Goal: Transaction & Acquisition: Purchase product/service

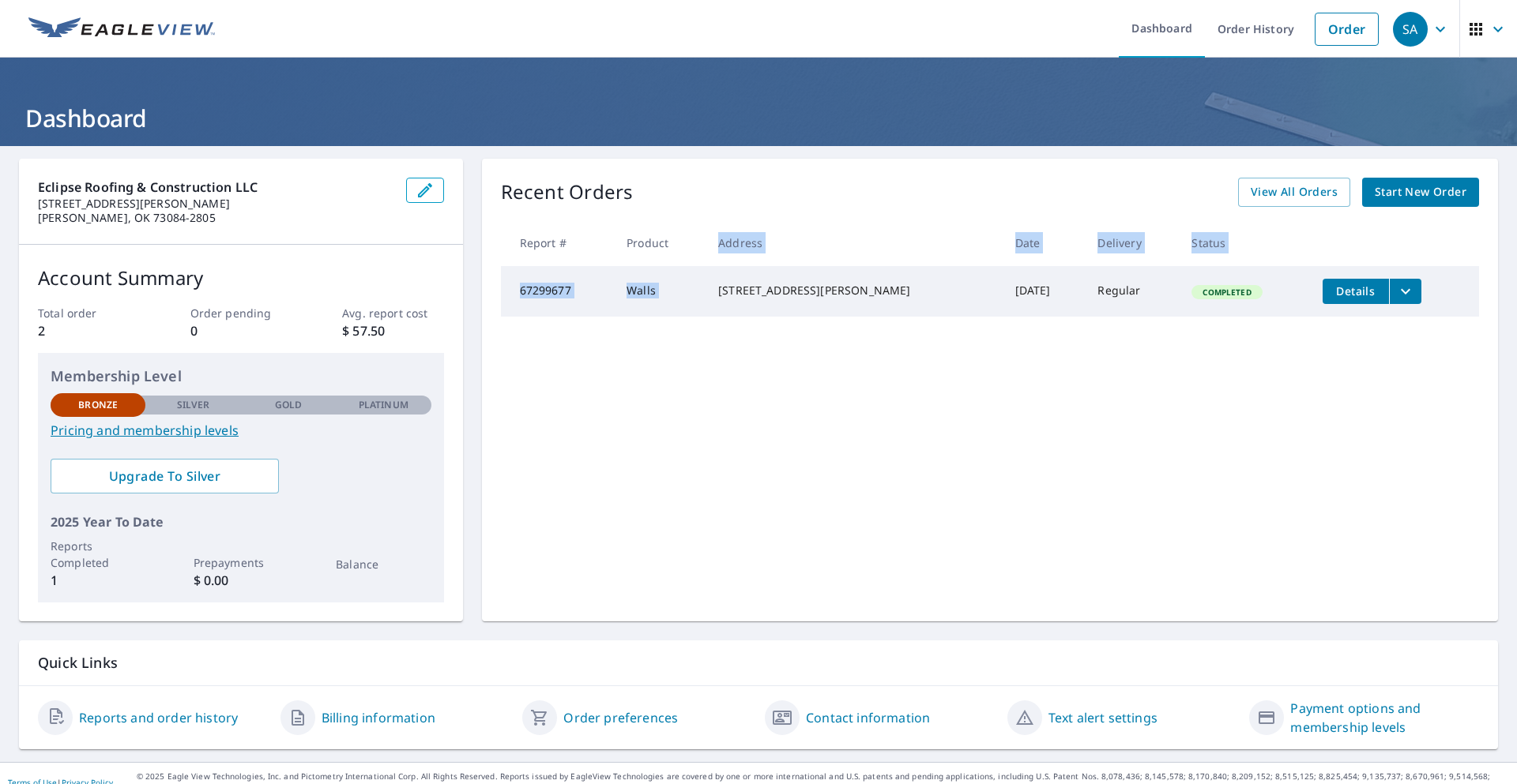
drag, startPoint x: 703, startPoint y: 246, endPoint x: 737, endPoint y: 300, distance: 63.8
click at [718, 290] on td "[STREET_ADDRESS][PERSON_NAME]" at bounding box center [854, 292] width 297 height 51
drag, startPoint x: 727, startPoint y: 286, endPoint x: 849, endPoint y: 298, distance: 122.6
click at [849, 298] on td "[STREET_ADDRESS][PERSON_NAME]" at bounding box center [854, 292] width 297 height 51
copy div "[STREET_ADDRESS][PERSON_NAME]"
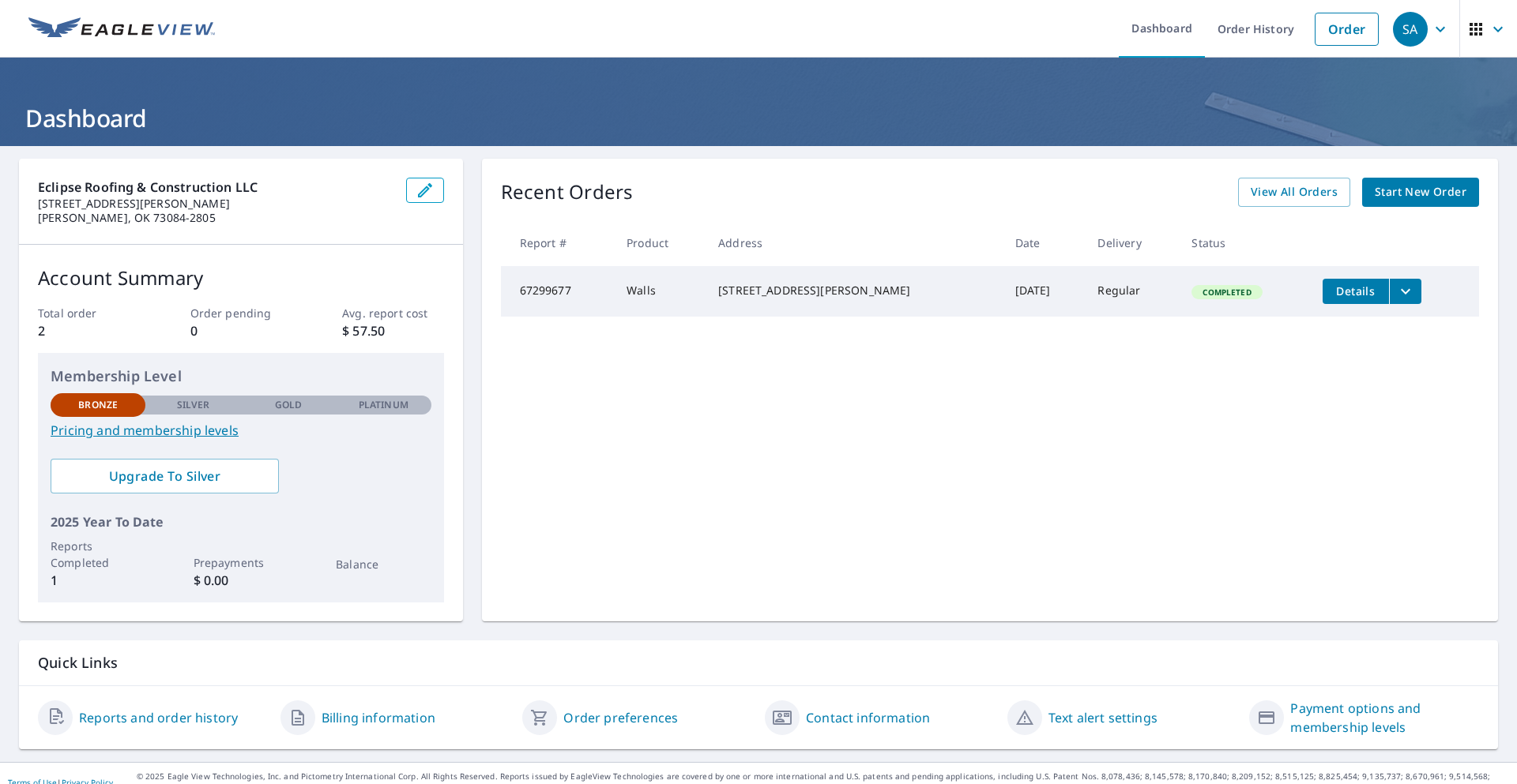
click at [1385, 196] on span "Start New Order" at bounding box center [1421, 193] width 92 height 20
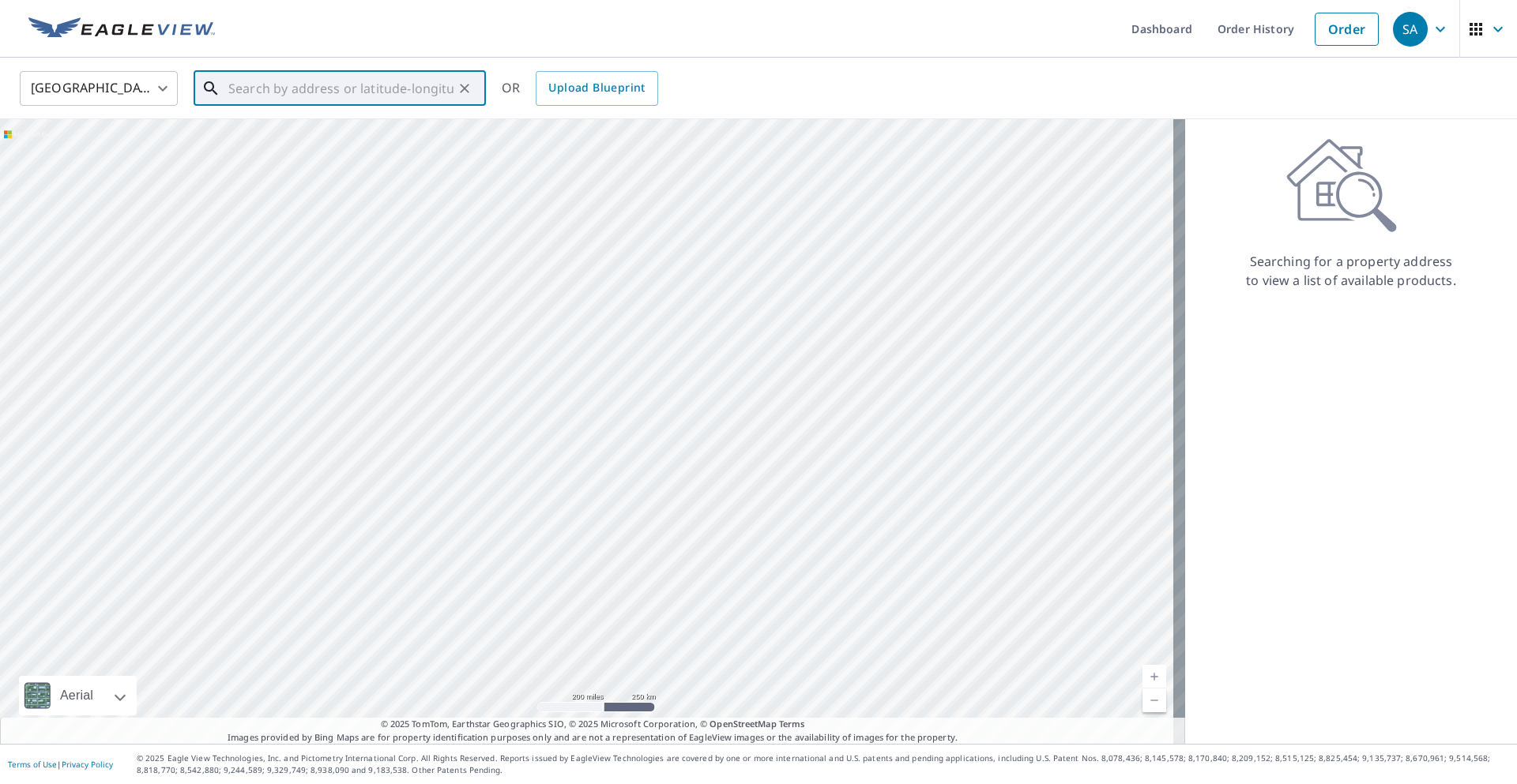
click at [323, 99] on input "text" at bounding box center [340, 88] width 225 height 45
paste input "[STREET_ADDRESS][PERSON_NAME]"
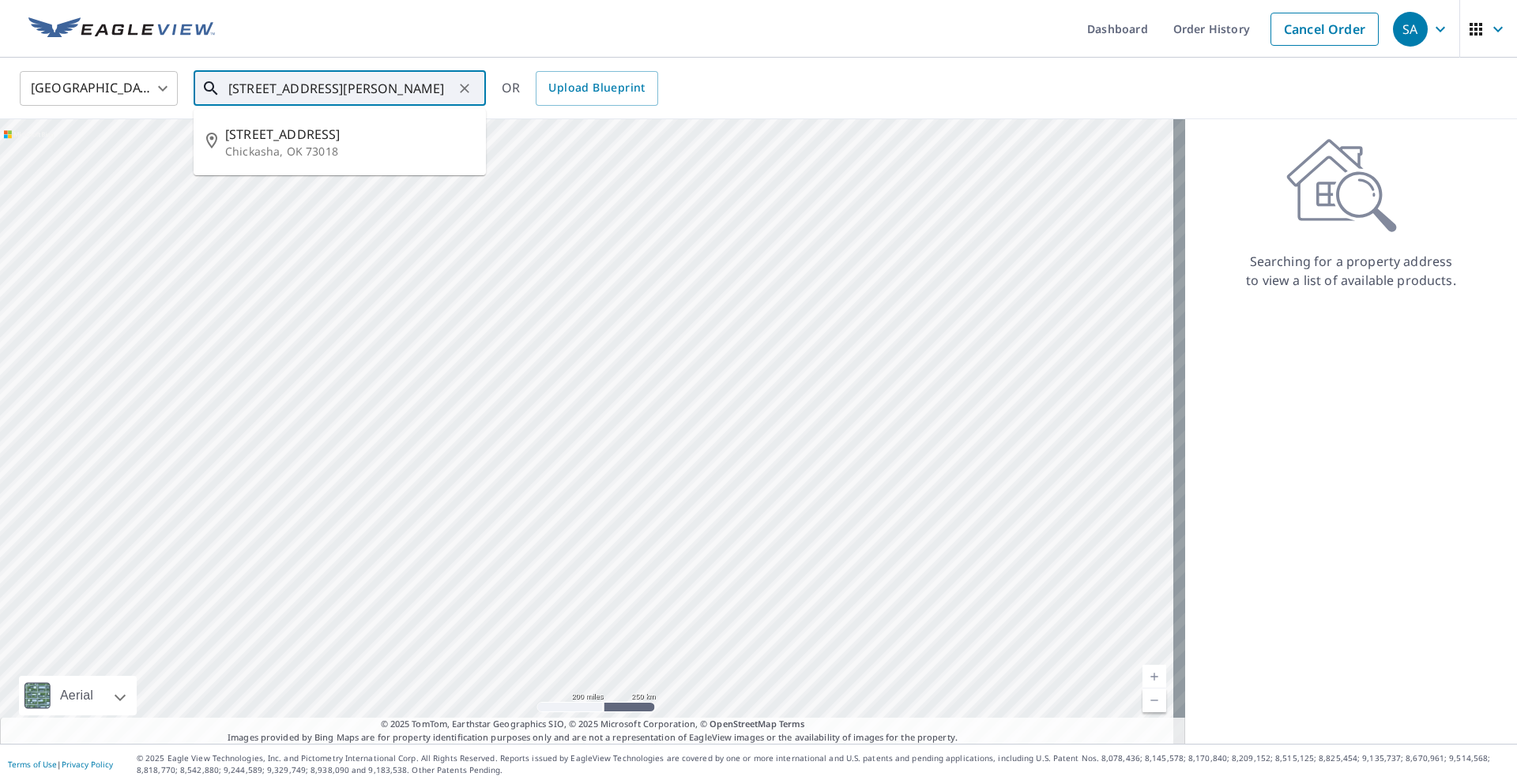
type input "[STREET_ADDRESS][PERSON_NAME]"
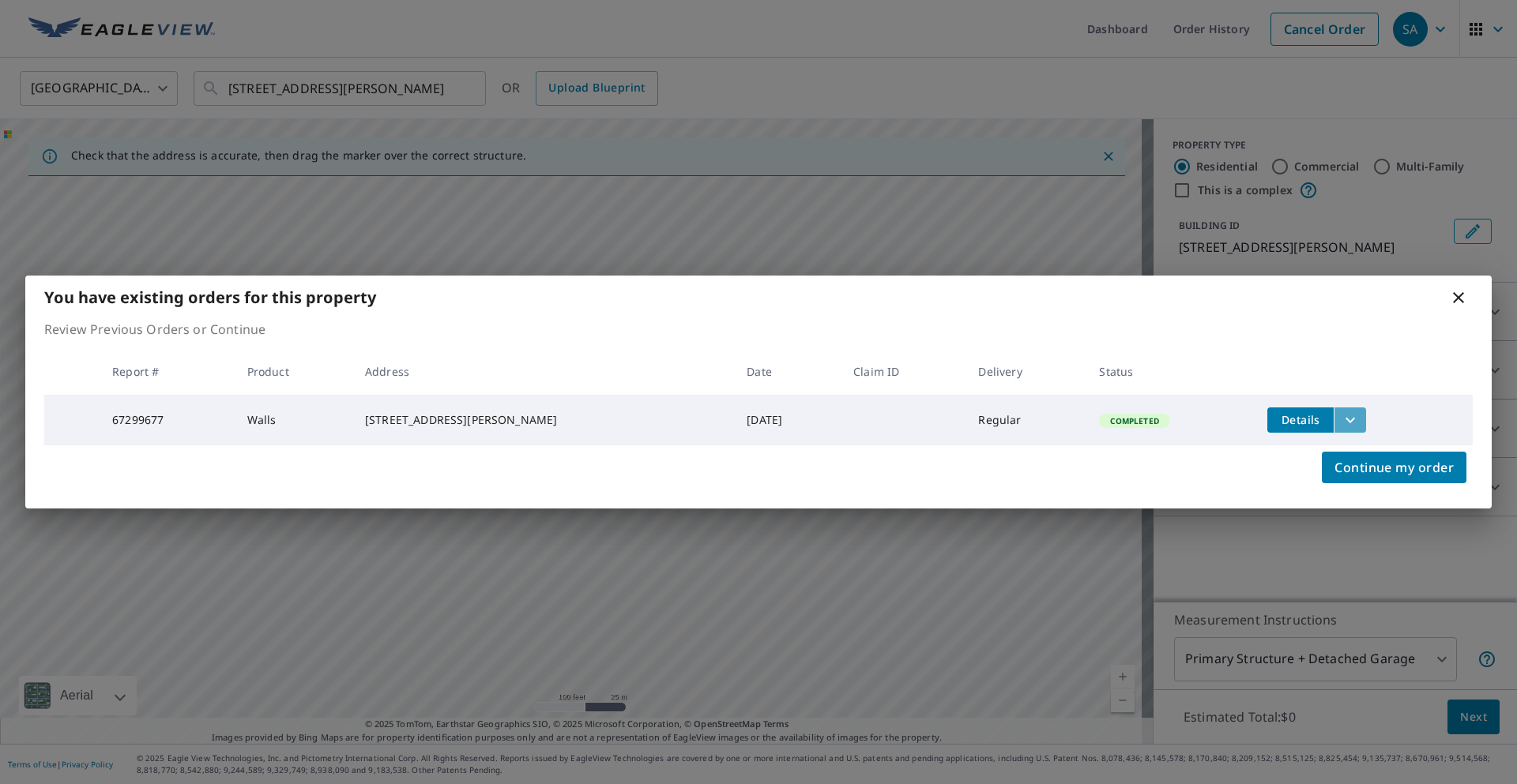
click at [1340, 424] on icon "filesDropdownBtn-67299677" at bounding box center [1350, 419] width 19 height 19
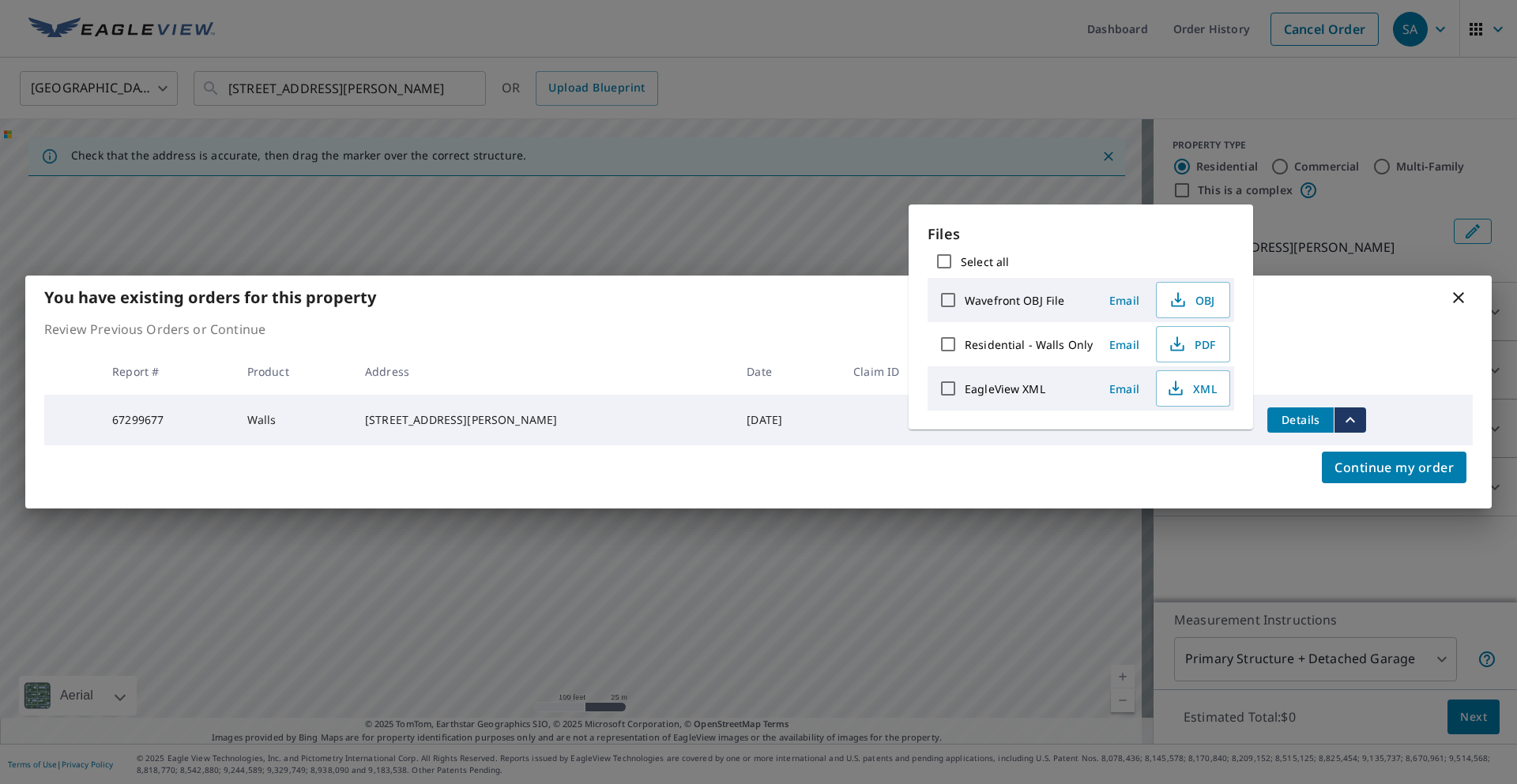
click at [1340, 424] on icon "filesDropdownBtn-67299677" at bounding box center [1350, 419] width 19 height 19
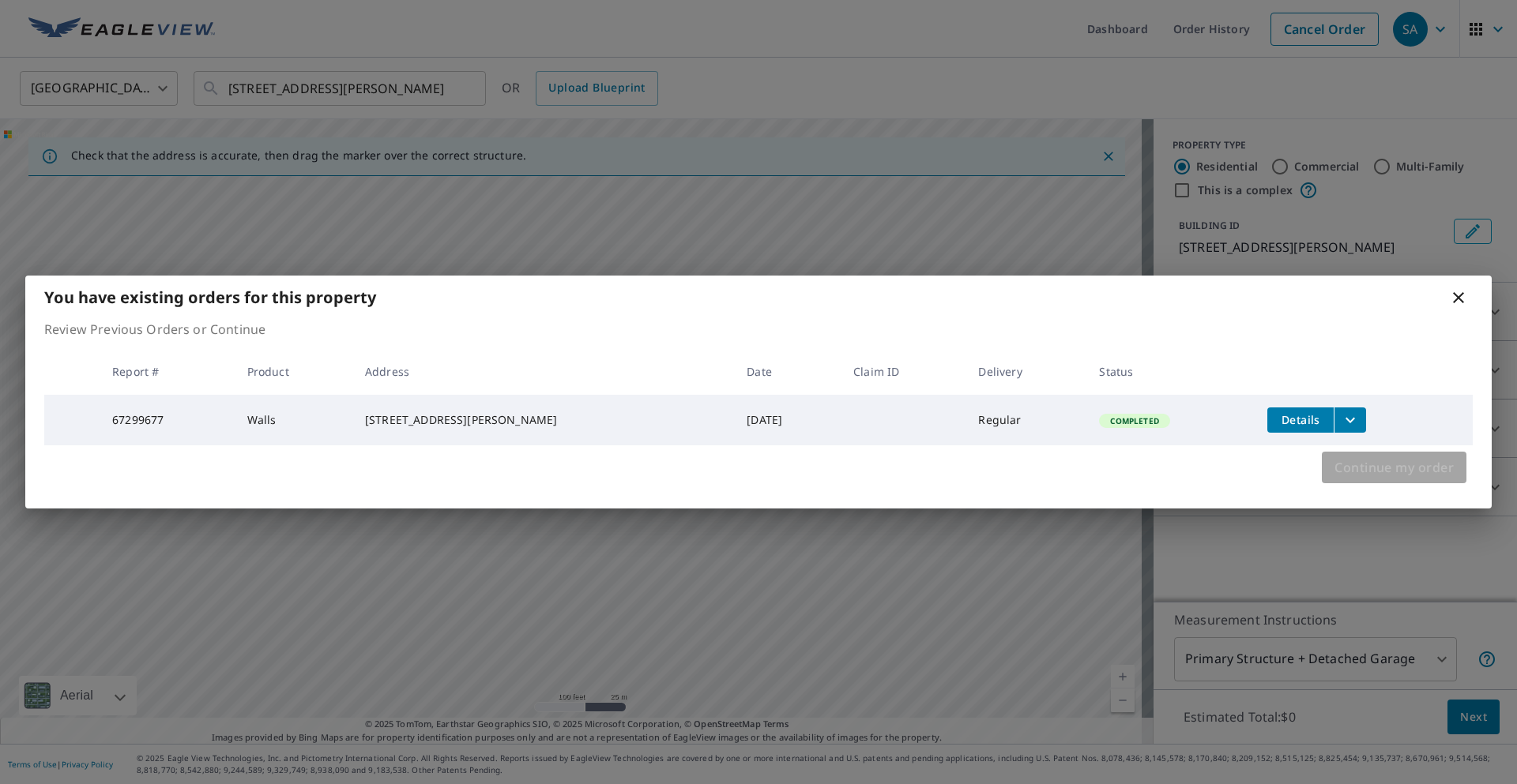
click at [1357, 469] on span "Continue my order" at bounding box center [1393, 467] width 119 height 22
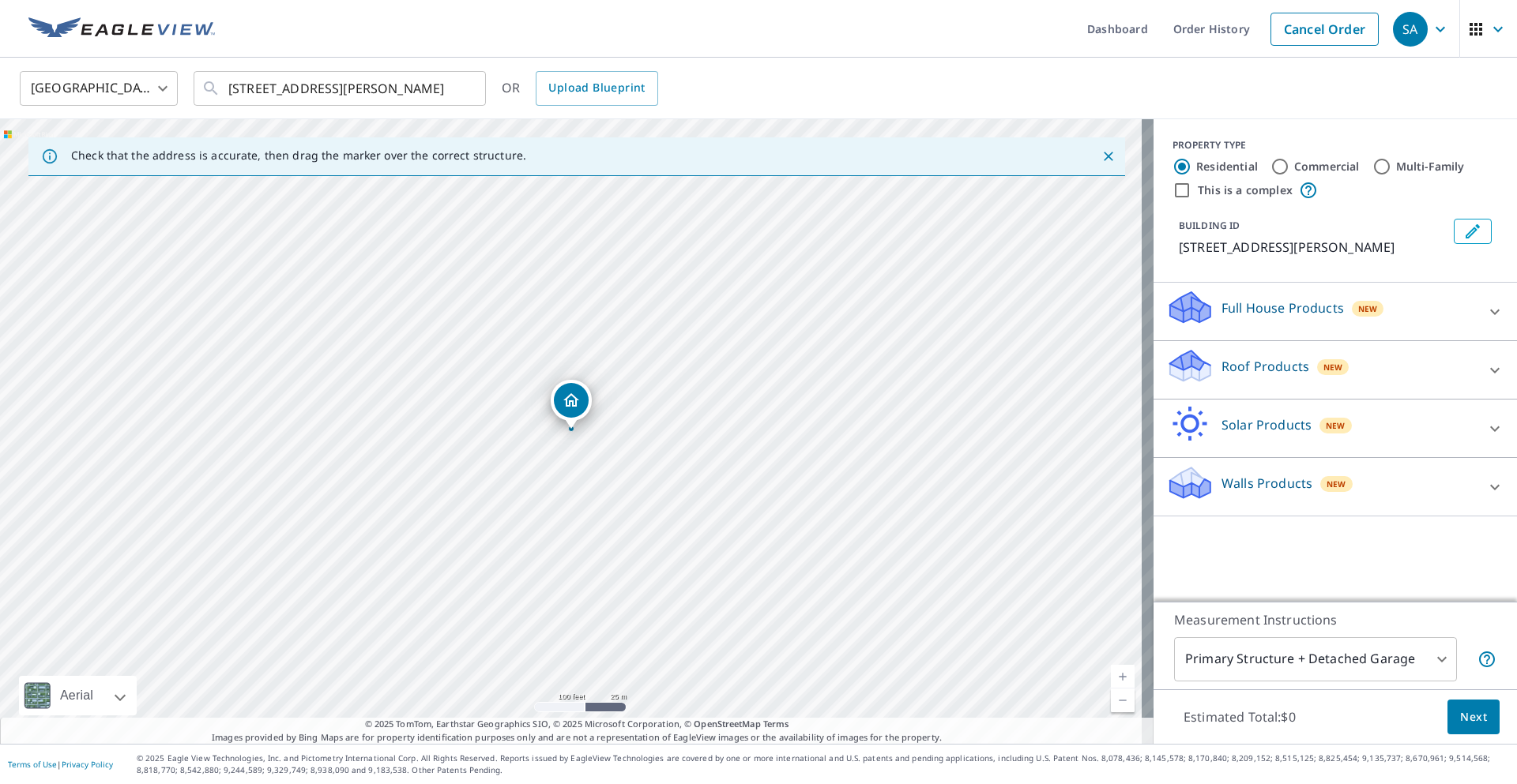
click at [1250, 384] on div "Roof Products New" at bounding box center [1320, 369] width 309 height 45
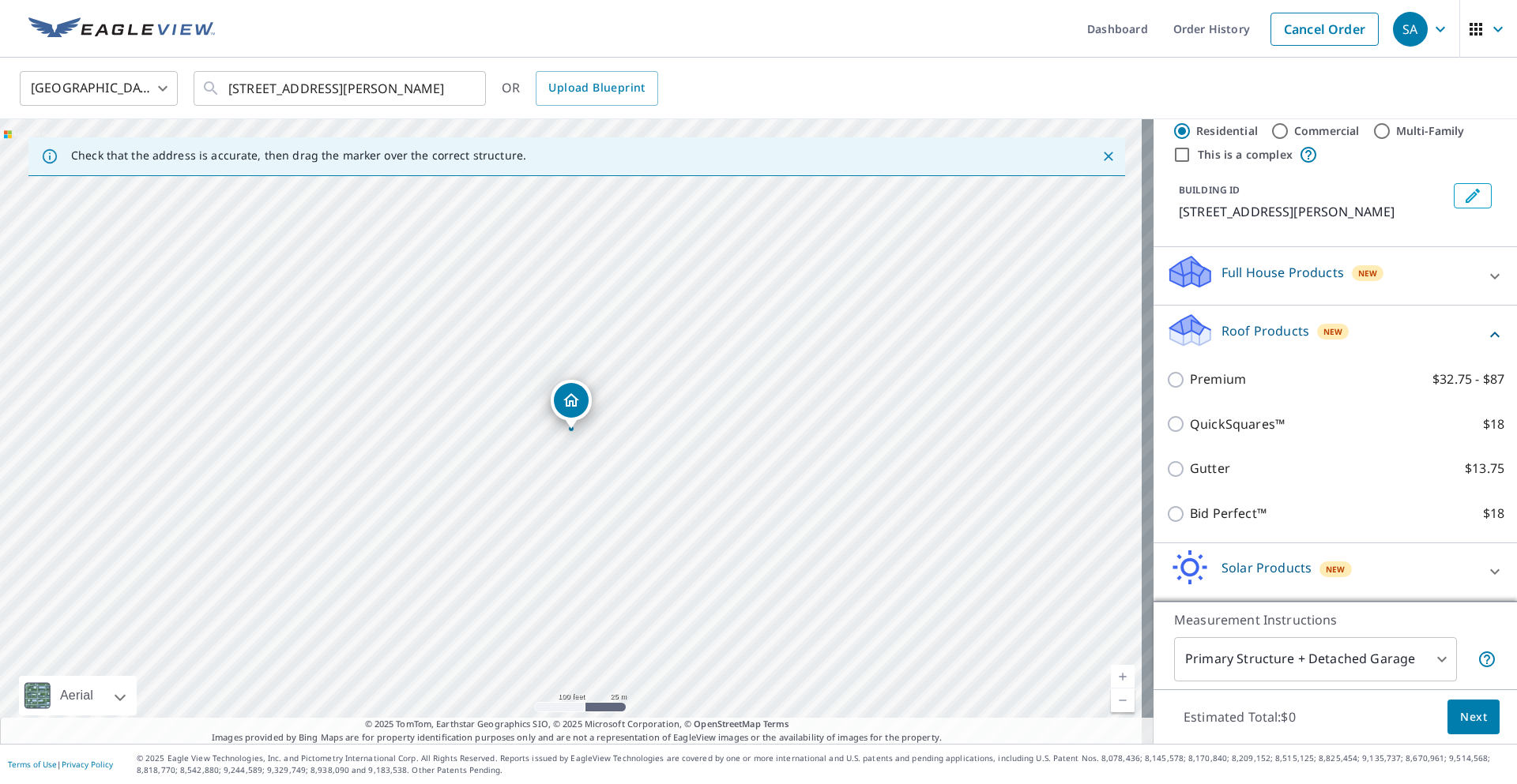
scroll to position [79, 0]
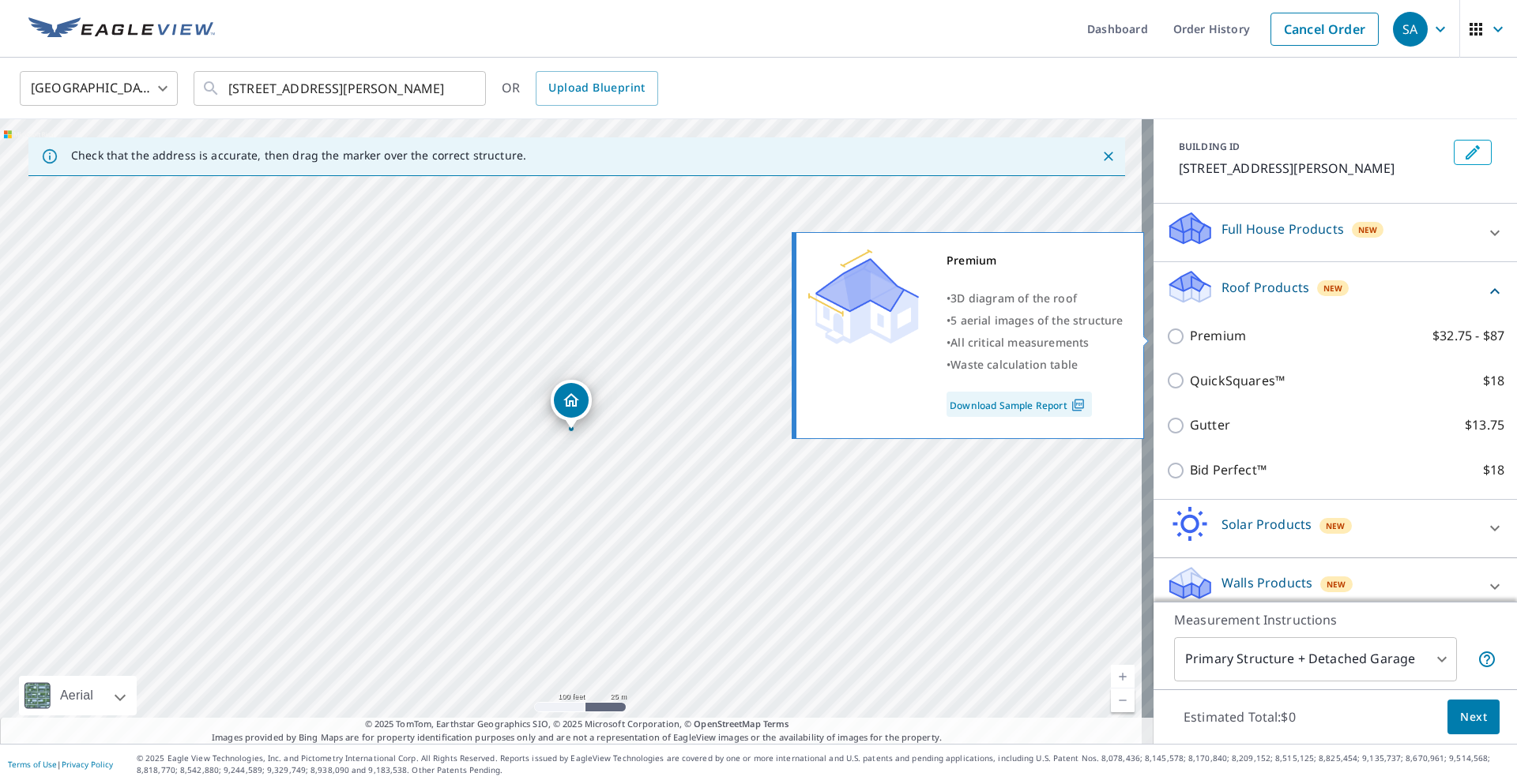
click at [1190, 333] on p "Premium" at bounding box center [1218, 337] width 56 height 20
click at [1189, 333] on input "Premium $32.75 - $87" at bounding box center [1178, 336] width 24 height 19
checkbox input "true"
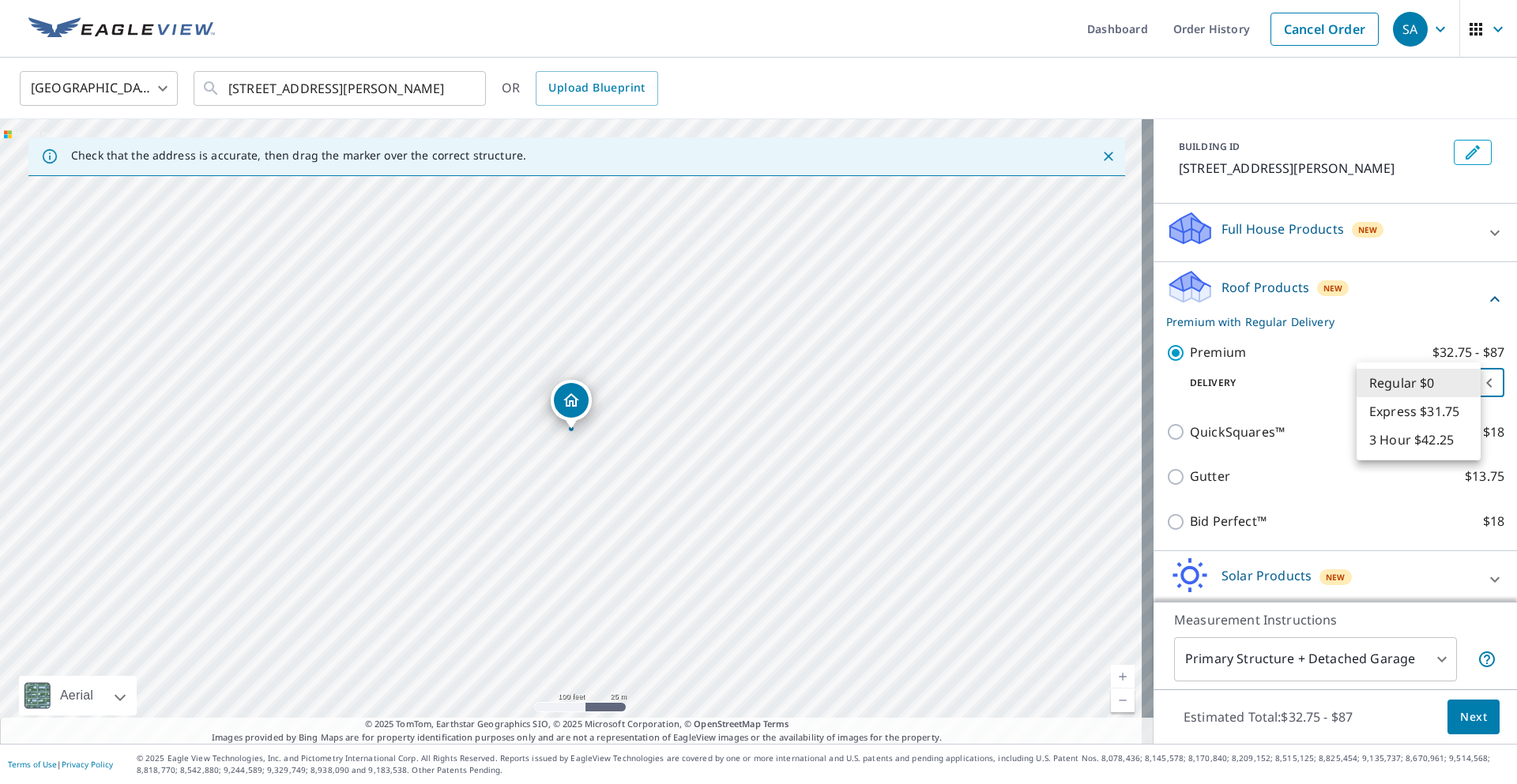
click at [1388, 377] on body "SA [GEOGRAPHIC_DATA] Dashboard Order History Cancel Order SA [GEOGRAPHIC_DATA] …" at bounding box center [758, 392] width 1517 height 784
click at [1388, 377] on li "Regular $0" at bounding box center [1419, 382] width 124 height 28
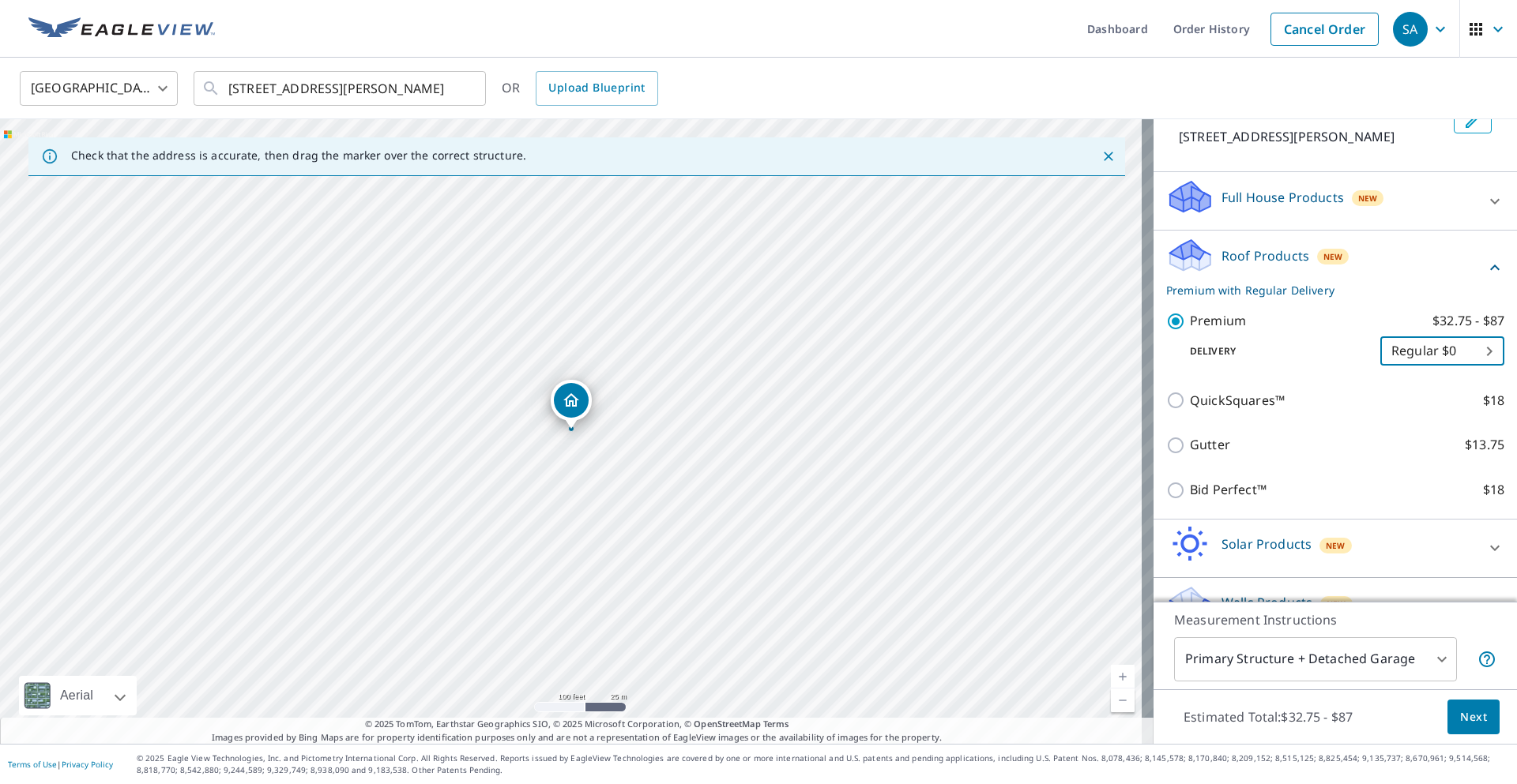
scroll to position [146, 0]
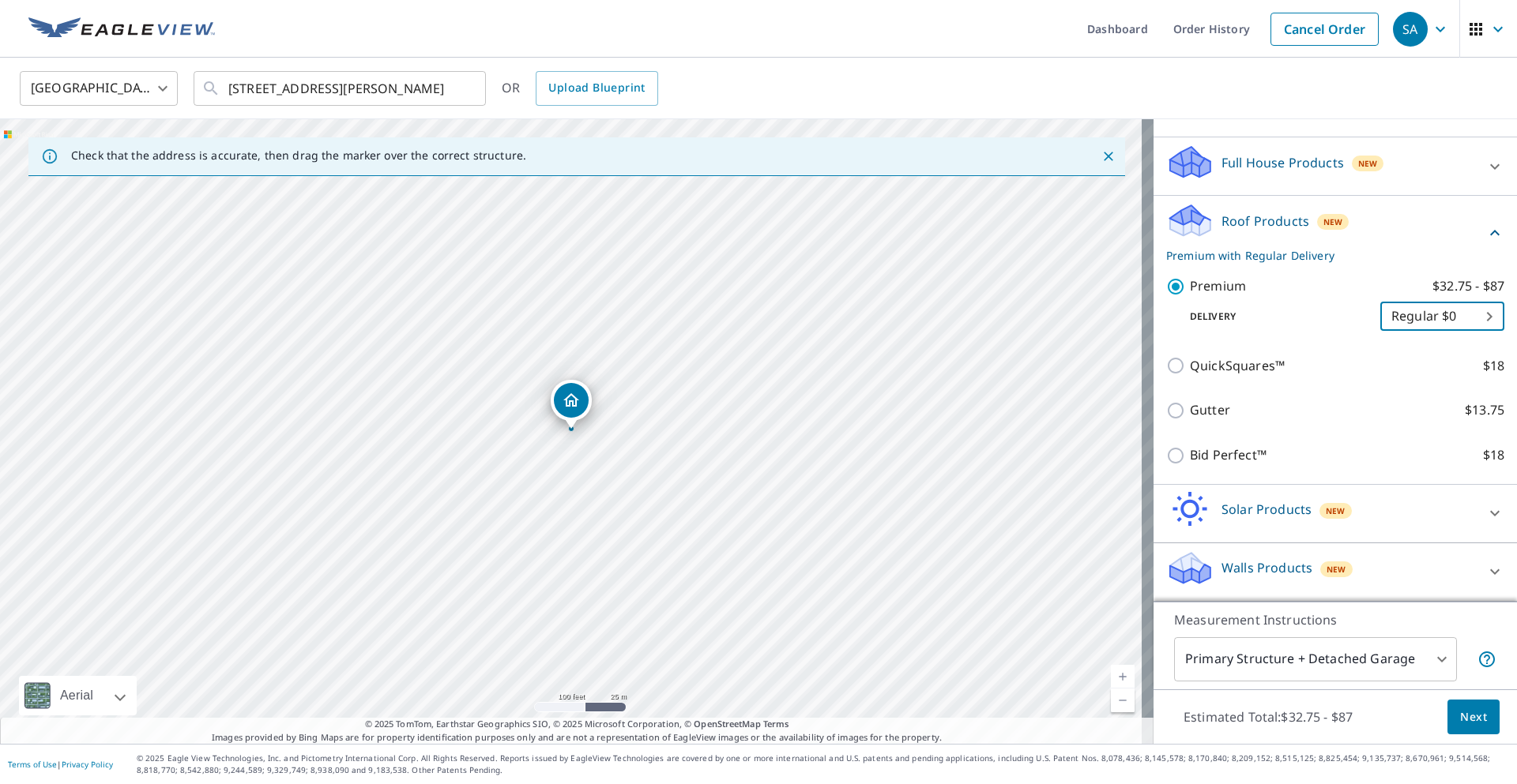
click at [1376, 659] on body "SA [GEOGRAPHIC_DATA] Dashboard Order History Cancel Order SA [GEOGRAPHIC_DATA] …" at bounding box center [758, 392] width 1517 height 784
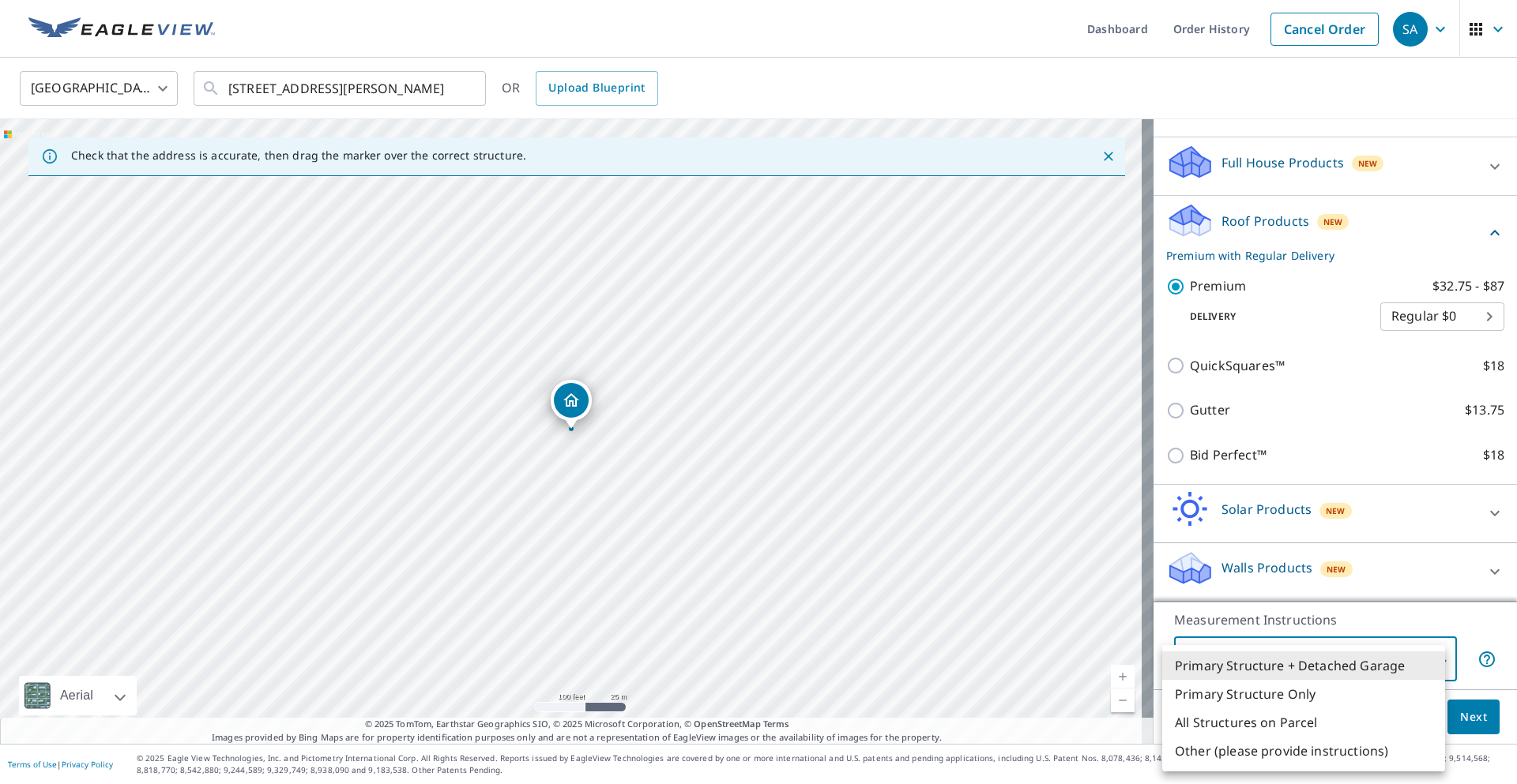
click at [1458, 709] on div at bounding box center [758, 392] width 1517 height 784
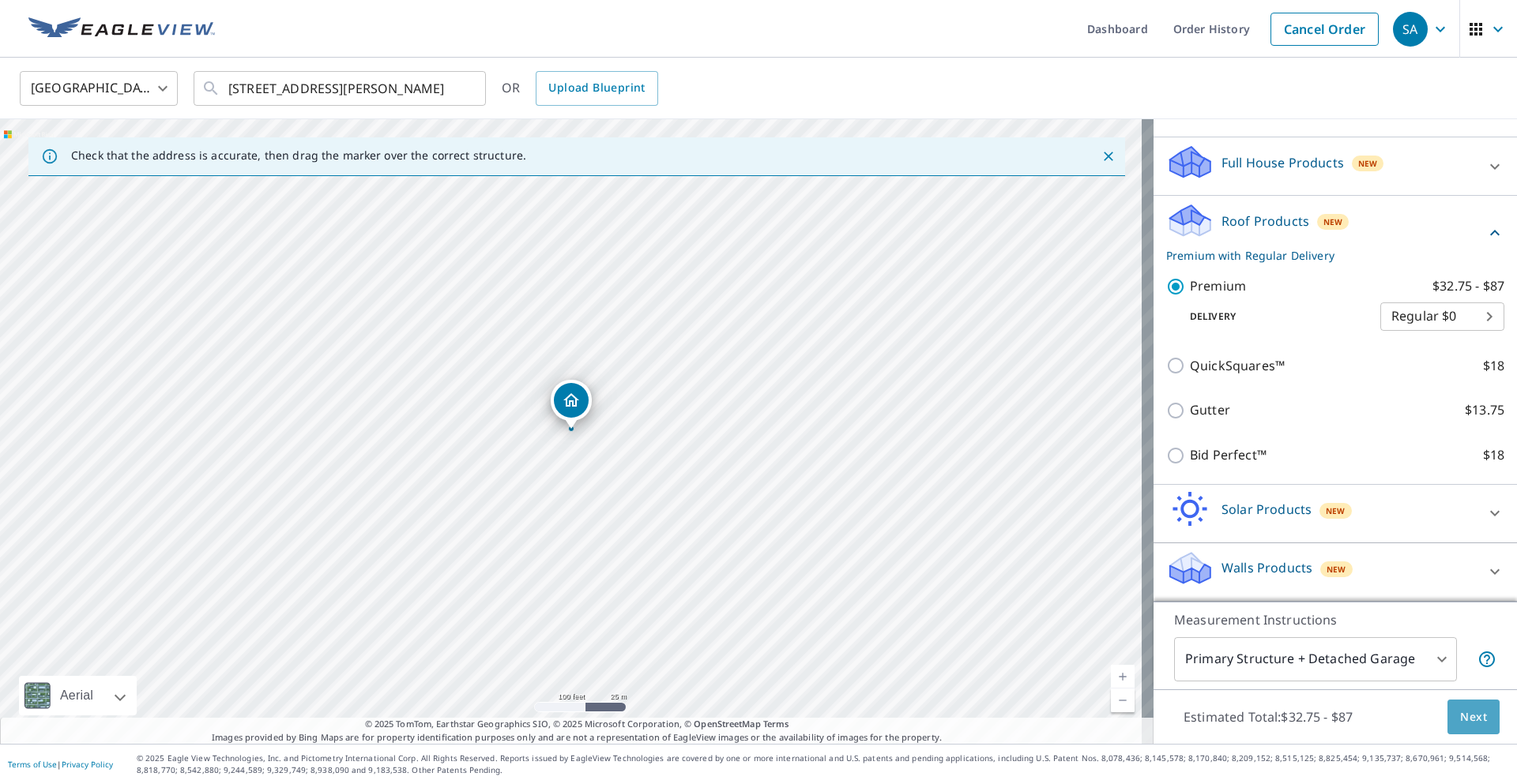
click at [1464, 721] on span "Next" at bounding box center [1473, 718] width 27 height 20
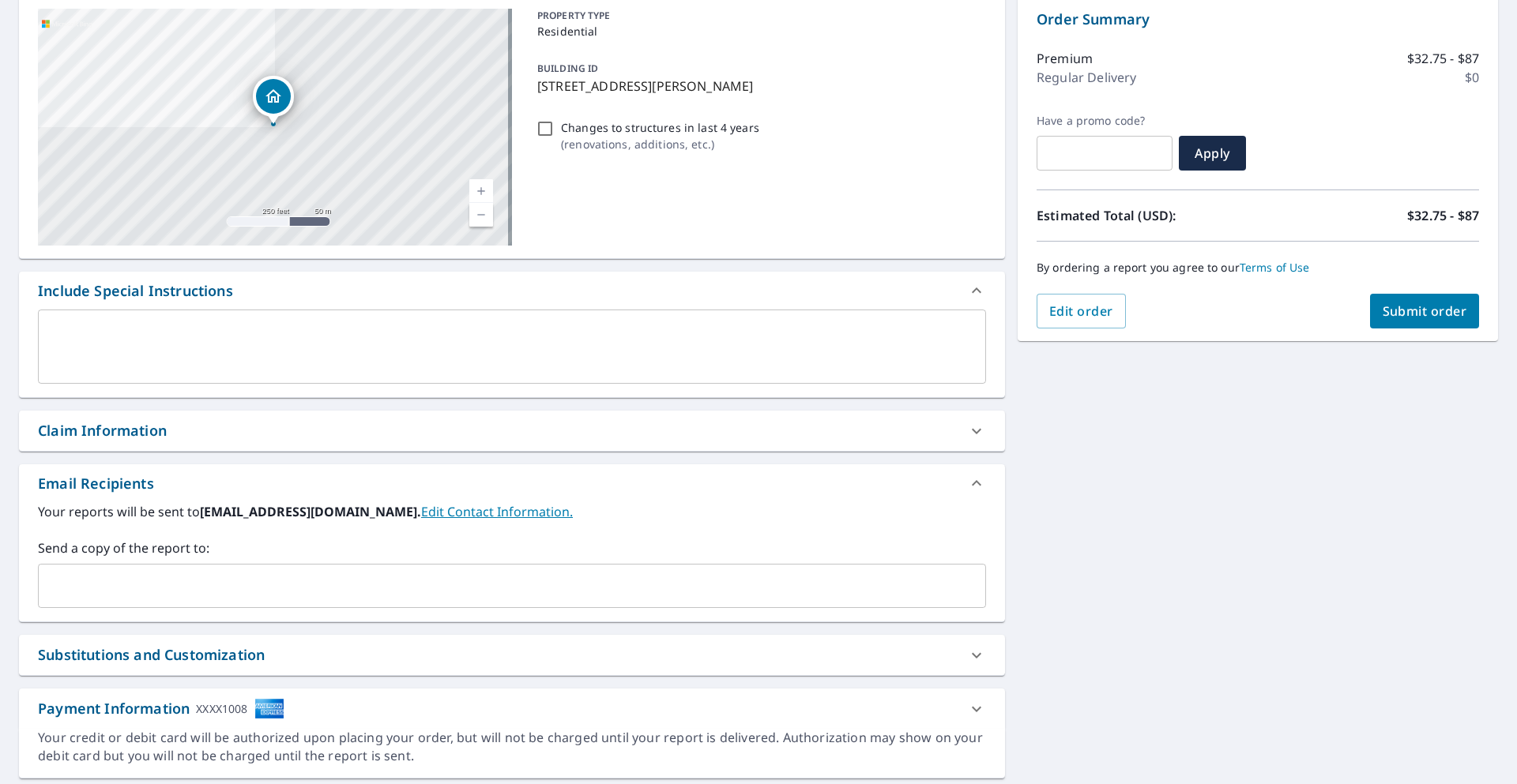
scroll to position [210, 0]
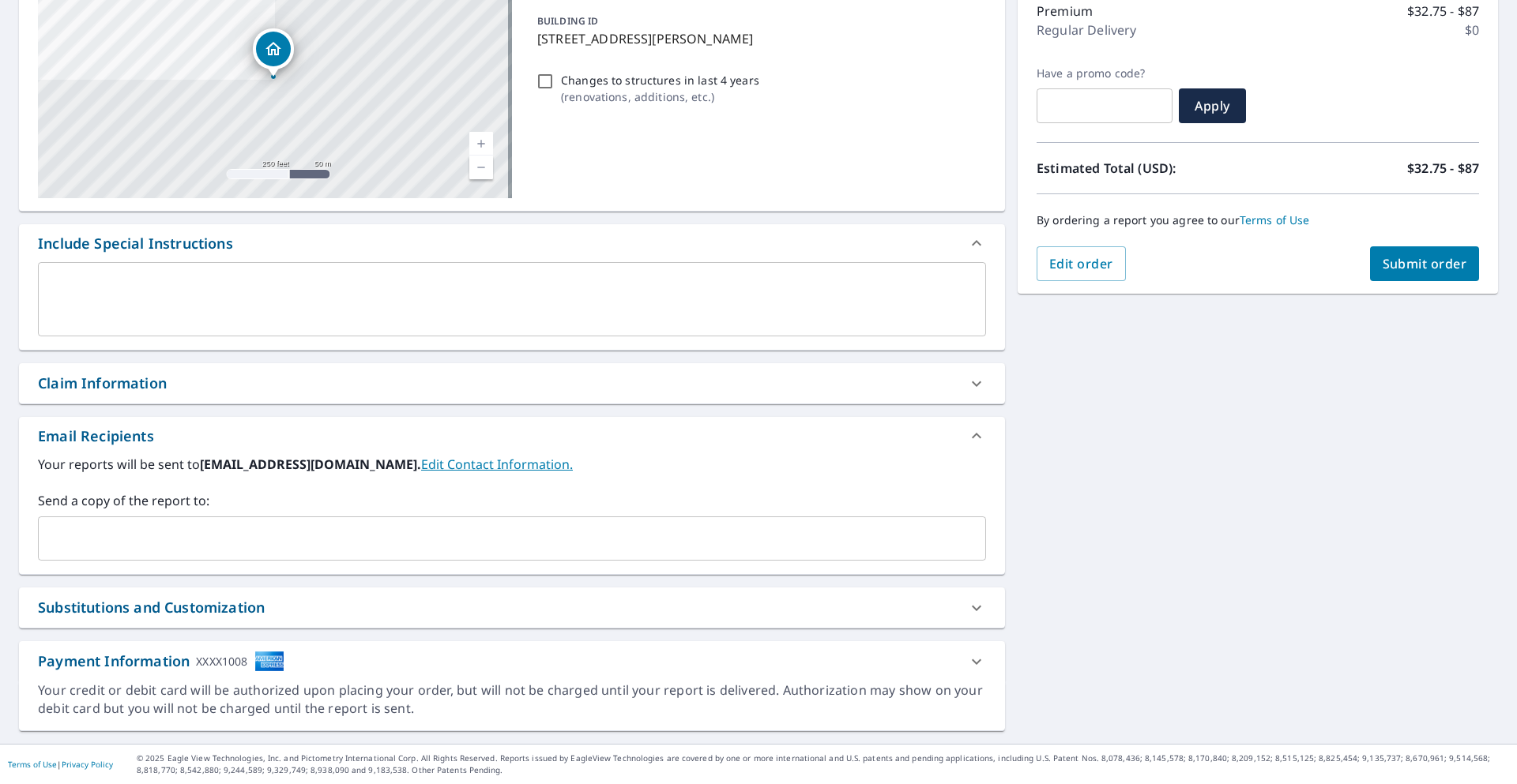
click at [1370, 273] on button "Submit order" at bounding box center [1424, 264] width 110 height 35
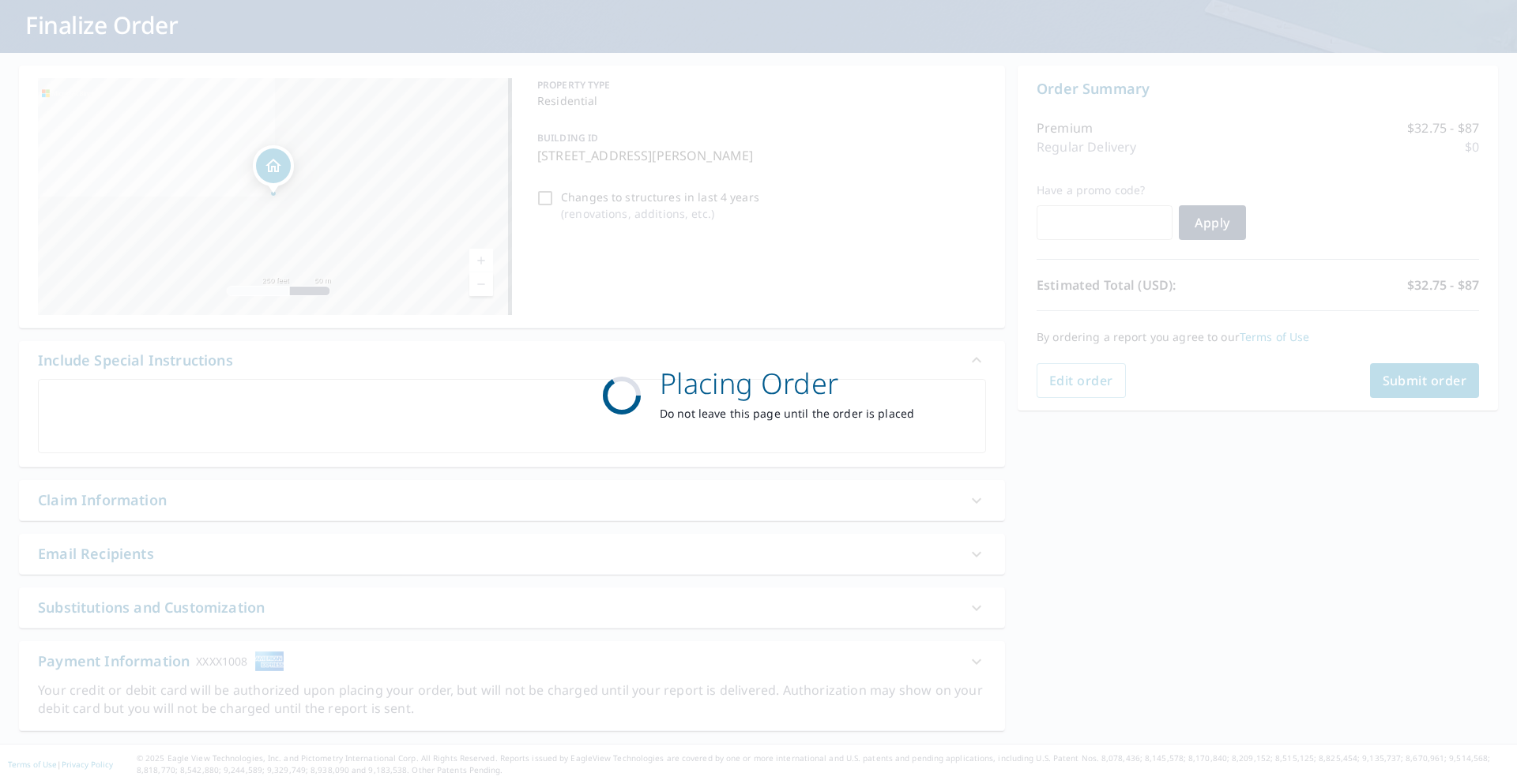
scroll to position [93, 0]
